Goal: Find contact information: Find contact information

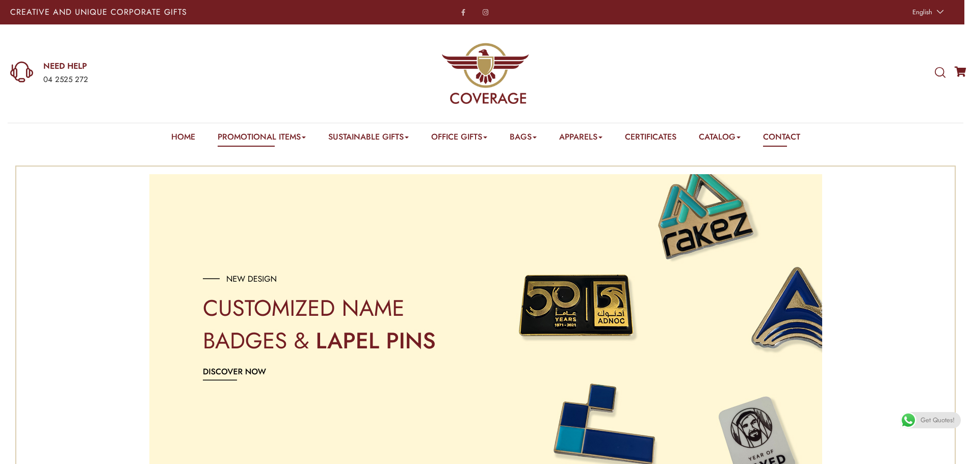
click at [797, 134] on link "Contact" at bounding box center [781, 139] width 37 height 16
click at [932, 416] on span "Get Quotes!" at bounding box center [937, 420] width 34 height 16
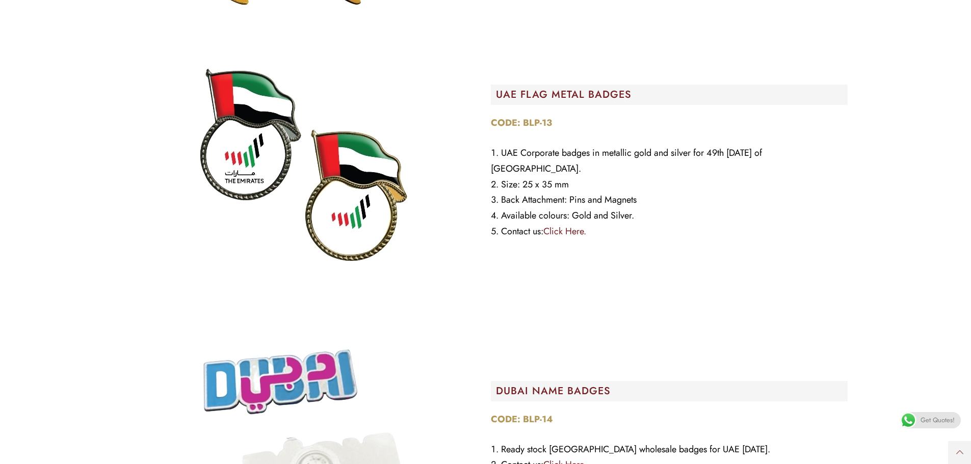
scroll to position [5415, 0]
